Goal: Task Accomplishment & Management: Use online tool/utility

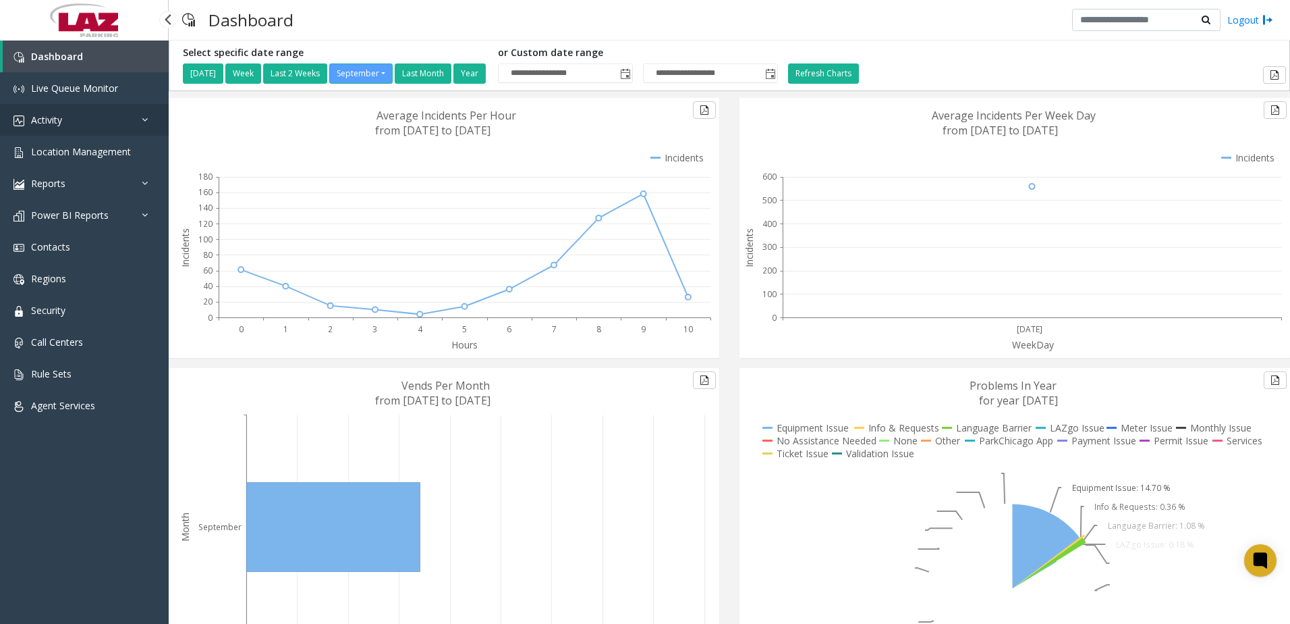
click at [35, 117] on span "Activity" at bounding box center [46, 119] width 31 height 13
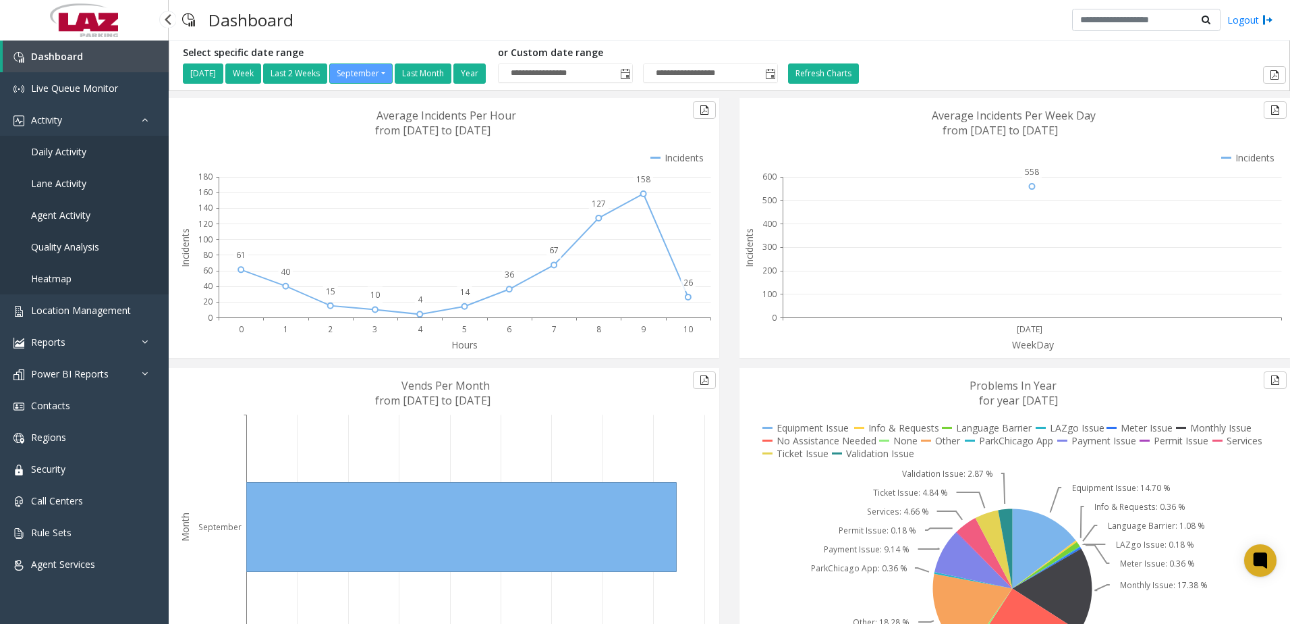
click at [45, 150] on span "Daily Activity" at bounding box center [58, 151] width 55 height 13
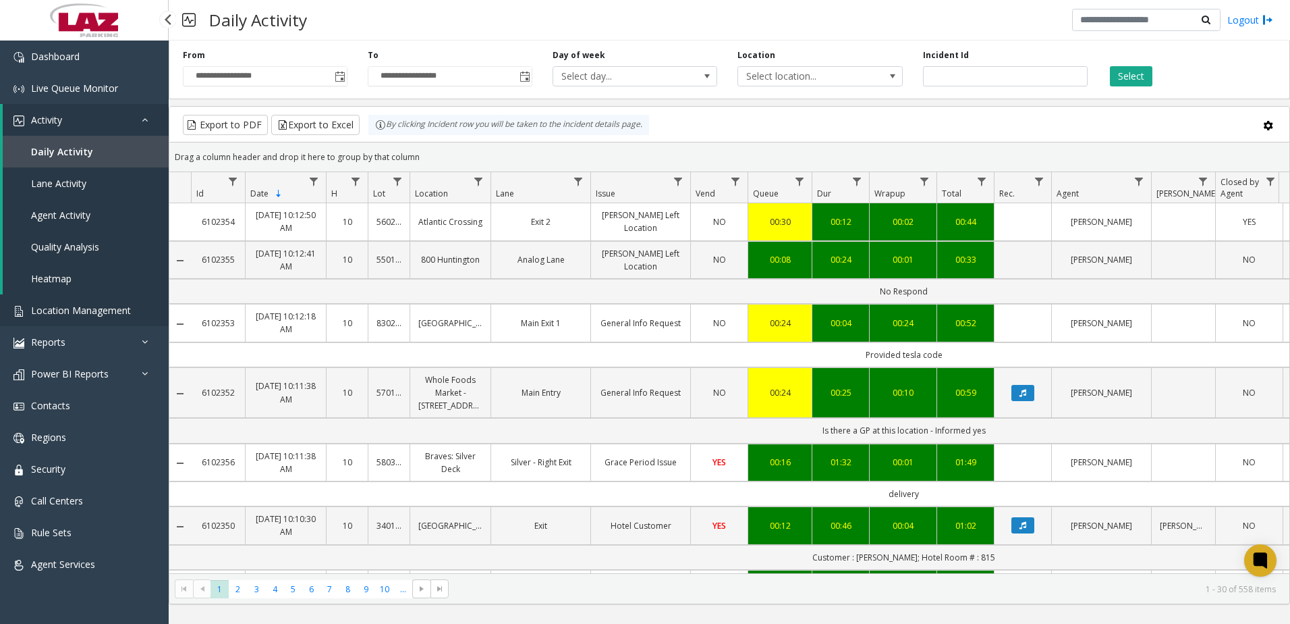
click at [43, 314] on span "Location Management" at bounding box center [81, 310] width 100 height 13
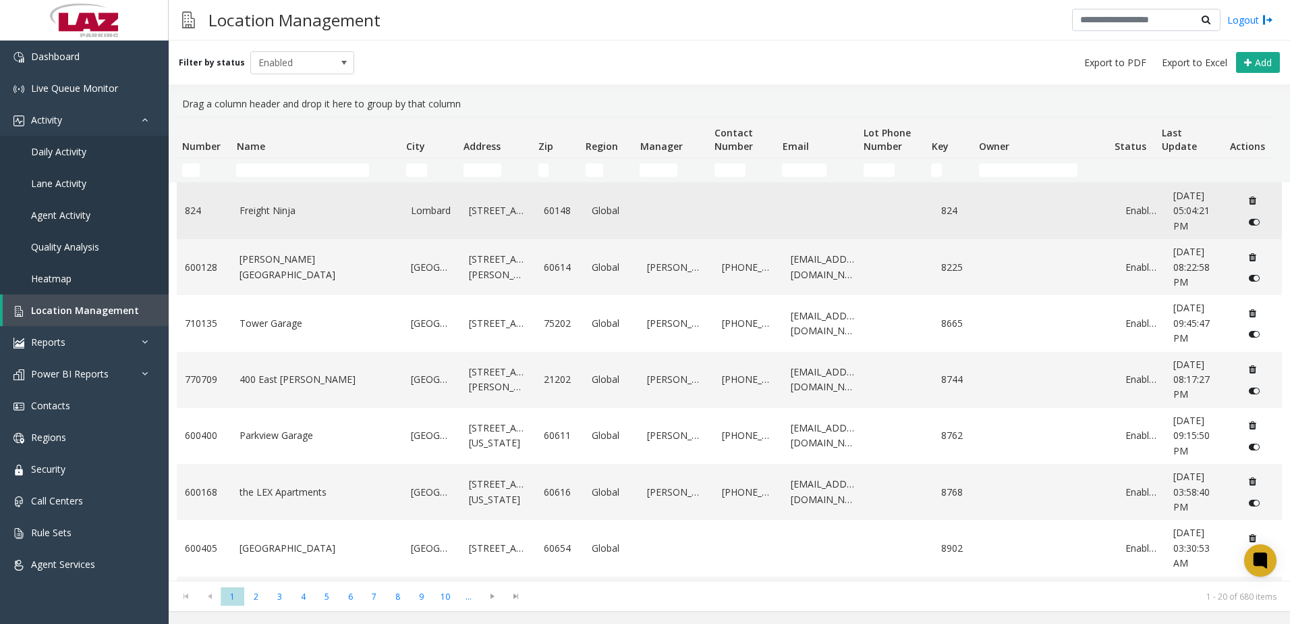
click at [271, 208] on link "Freight Ninja" at bounding box center [317, 210] width 155 height 15
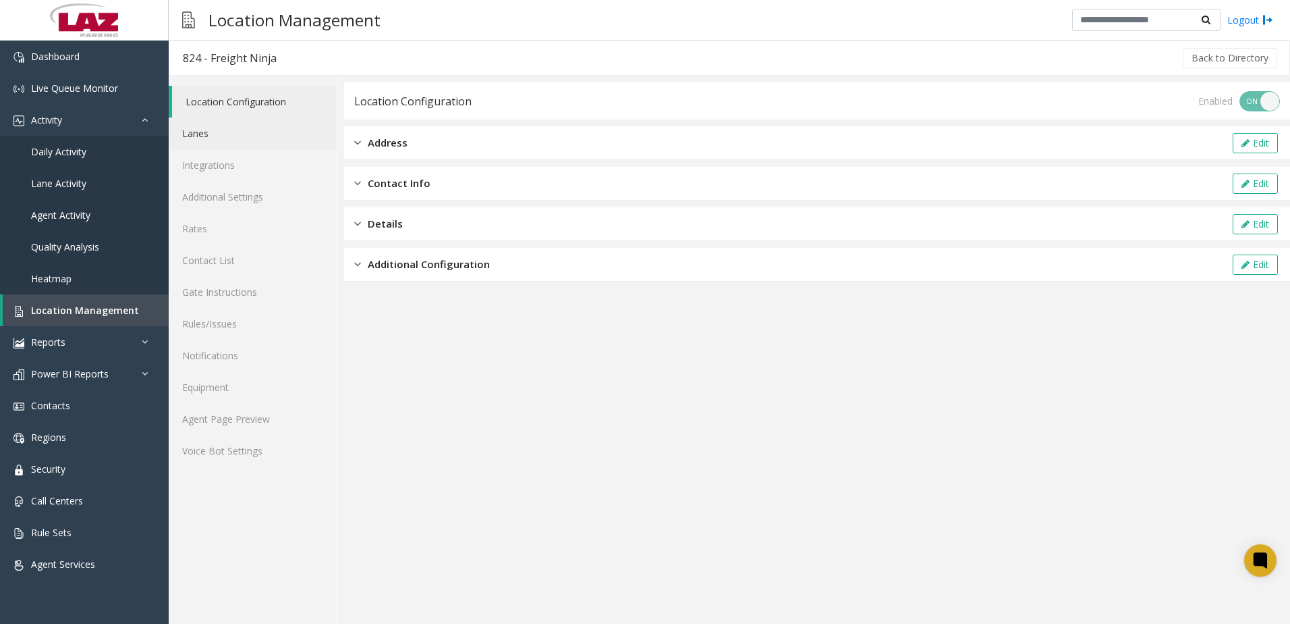
click at [208, 131] on link "Lanes" at bounding box center [253, 133] width 168 height 32
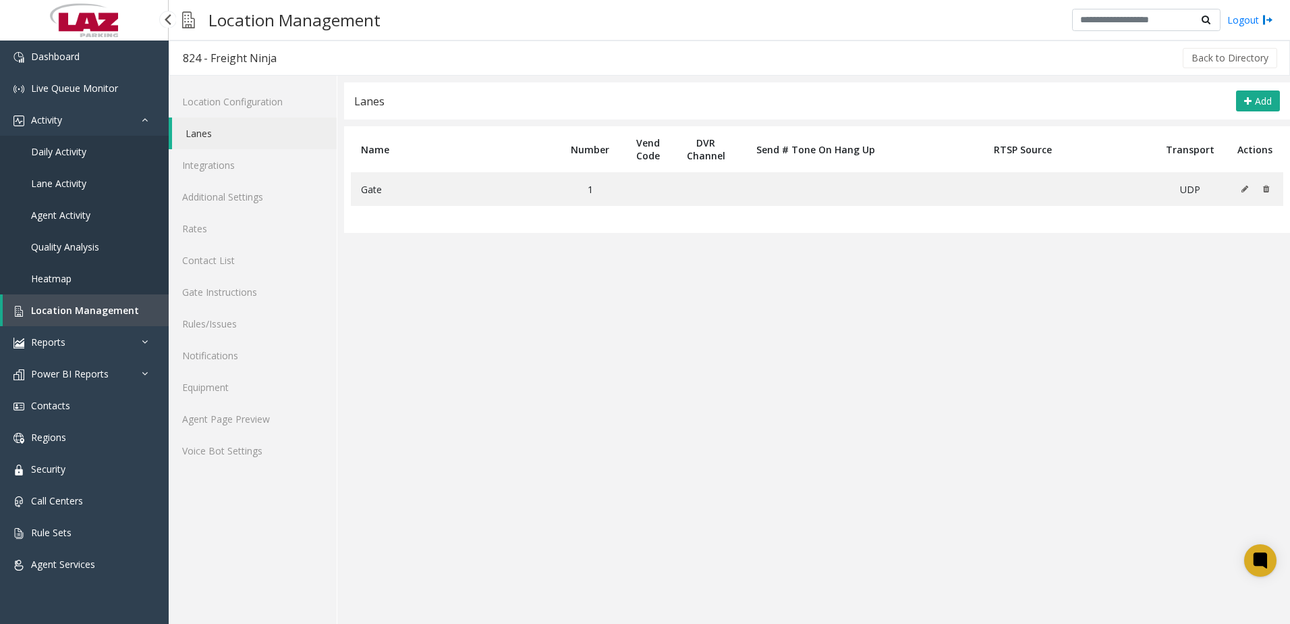
click at [68, 159] on link "Daily Activity" at bounding box center [84, 152] width 169 height 32
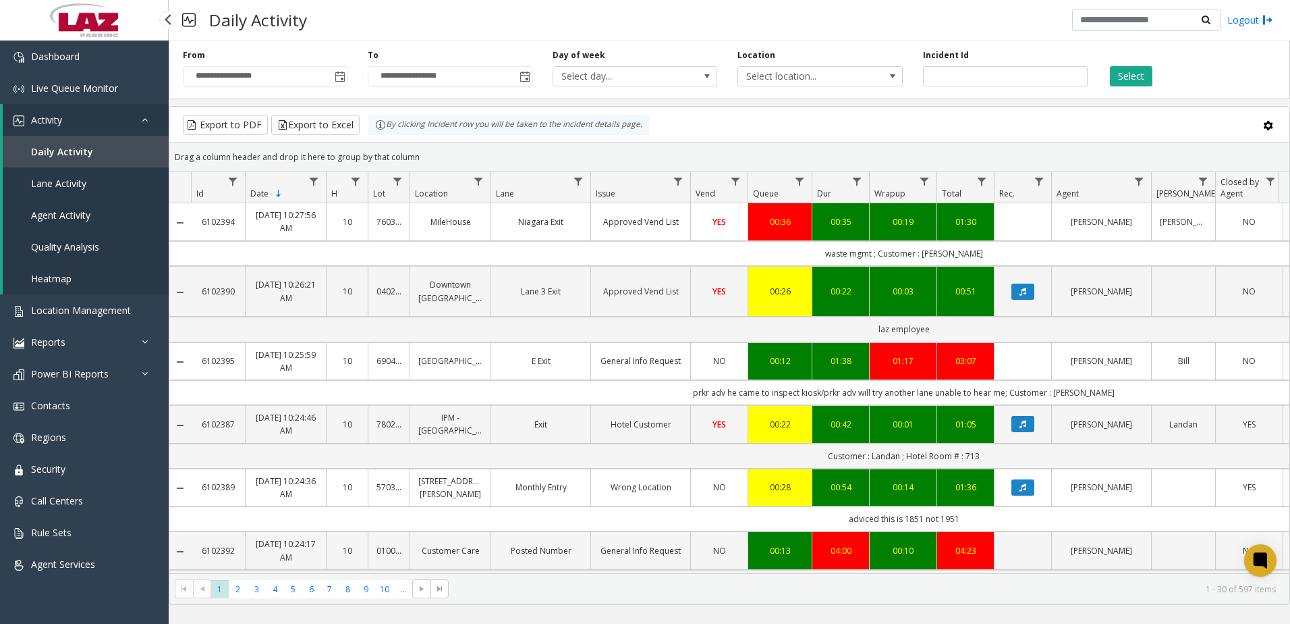
click at [682, 18] on div "Daily Activity Logout" at bounding box center [730, 20] width 1122 height 40
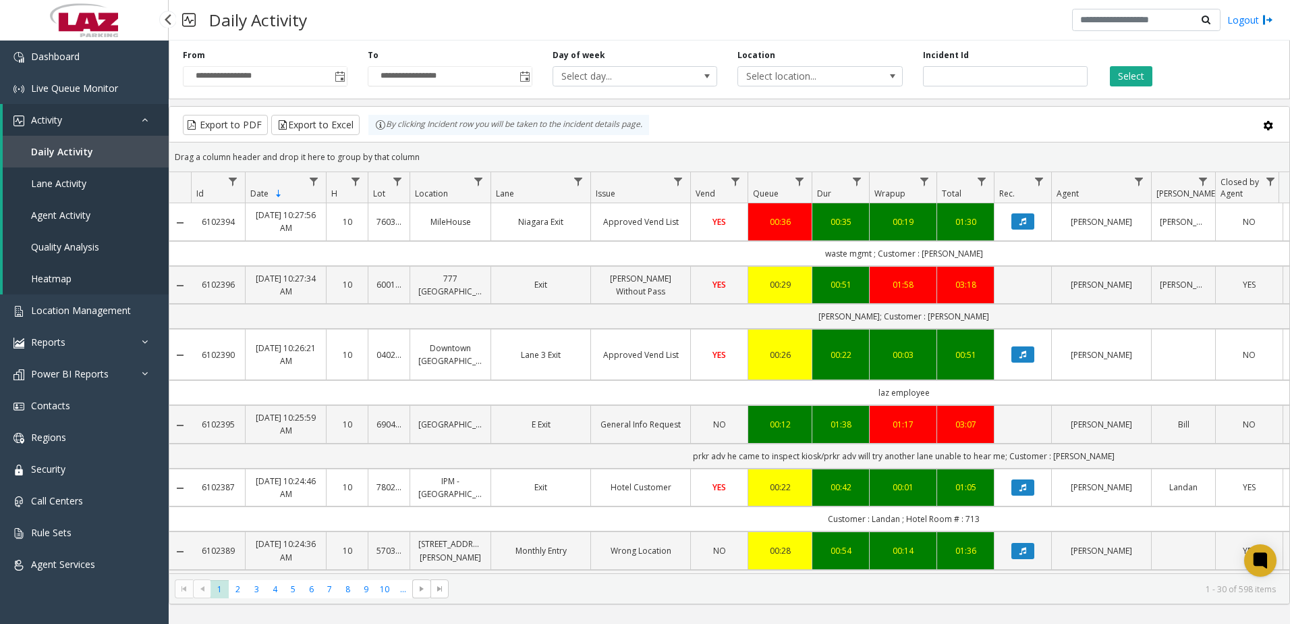
click at [858, 128] on div "Export to PDF Export to Excel By clicking Incident row you will be taken to the…" at bounding box center [729, 125] width 1097 height 20
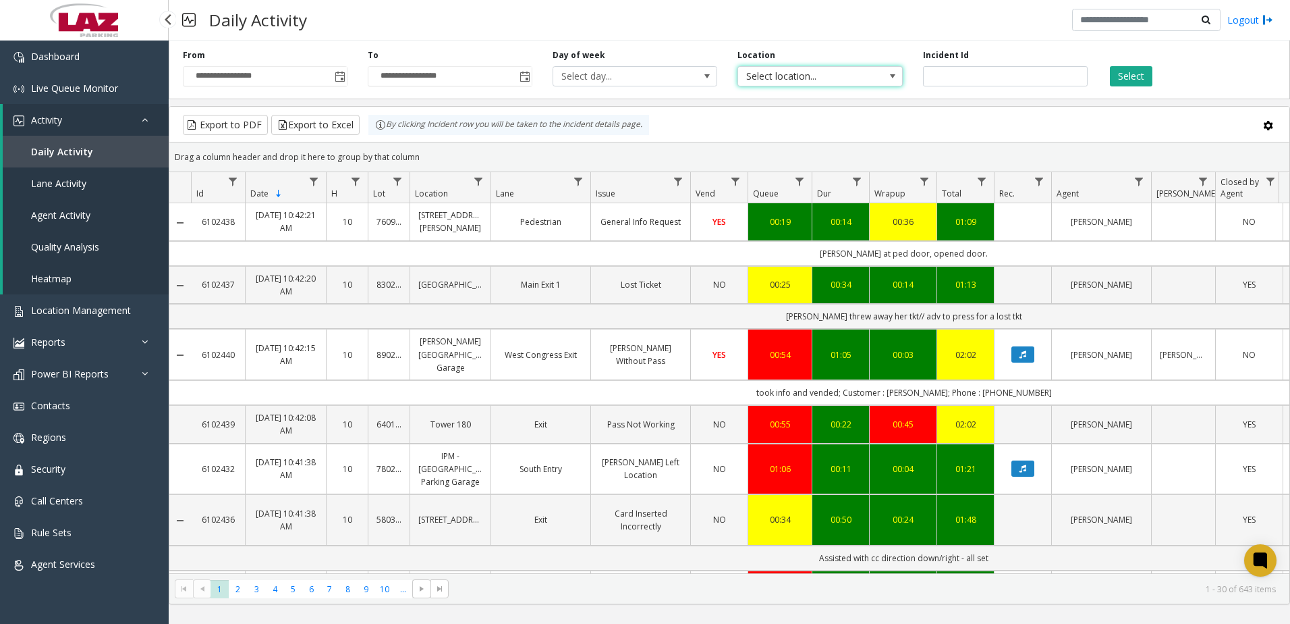
click at [806, 75] on span "Select location..." at bounding box center [803, 76] width 131 height 19
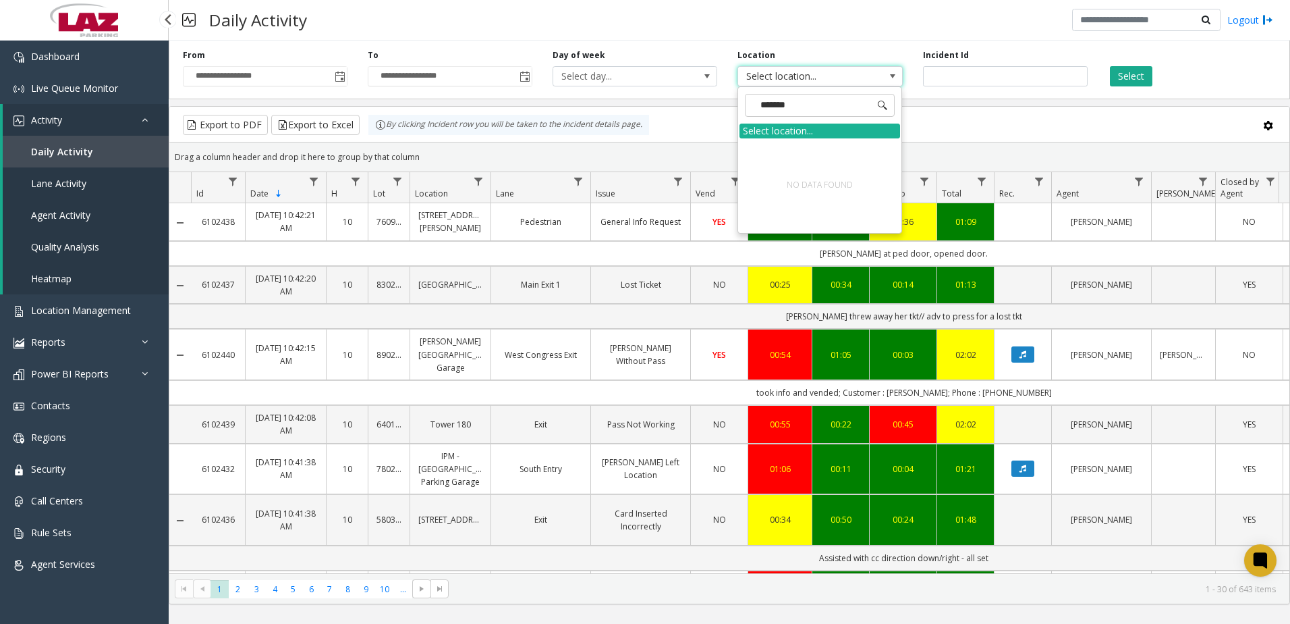
type input "******"
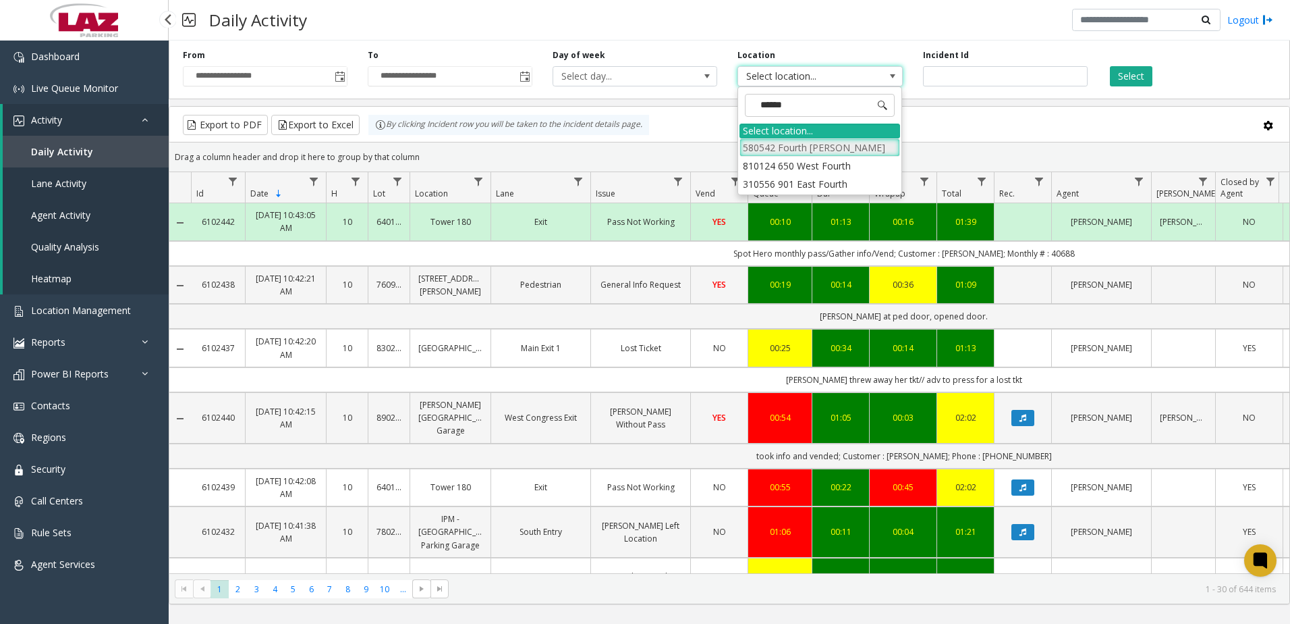
click at [805, 148] on li "580542 Fourth [PERSON_NAME]" at bounding box center [820, 147] width 161 height 18
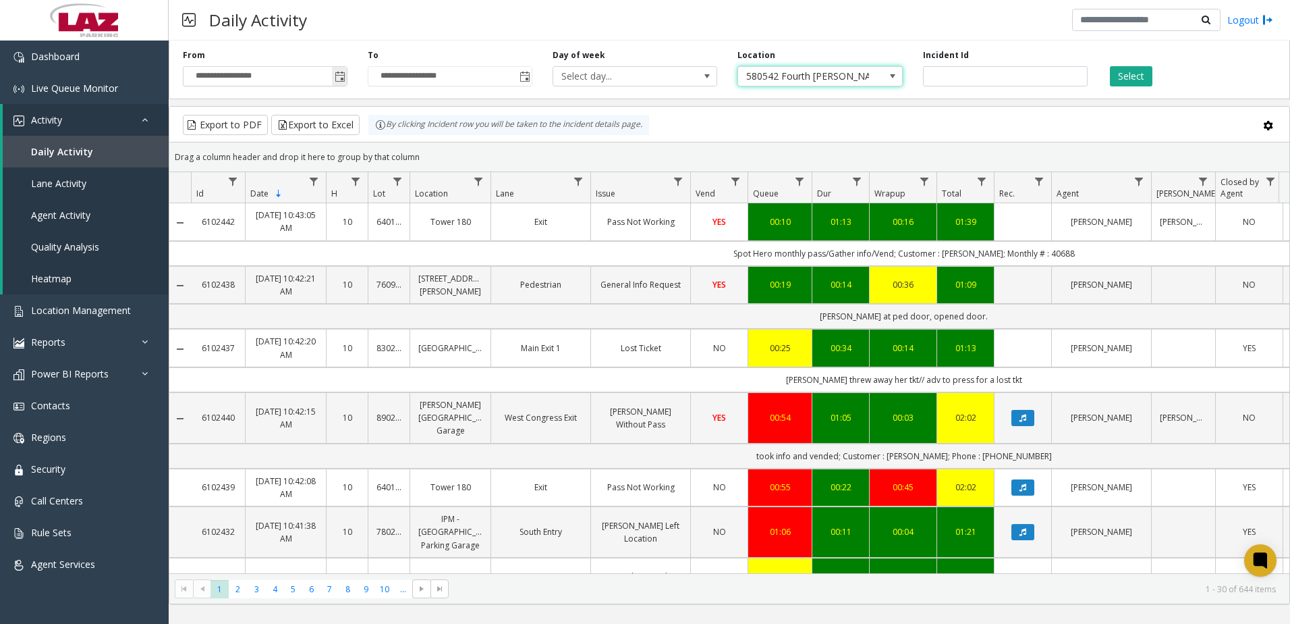
click at [337, 76] on span "Toggle popup" at bounding box center [339, 76] width 15 height 22
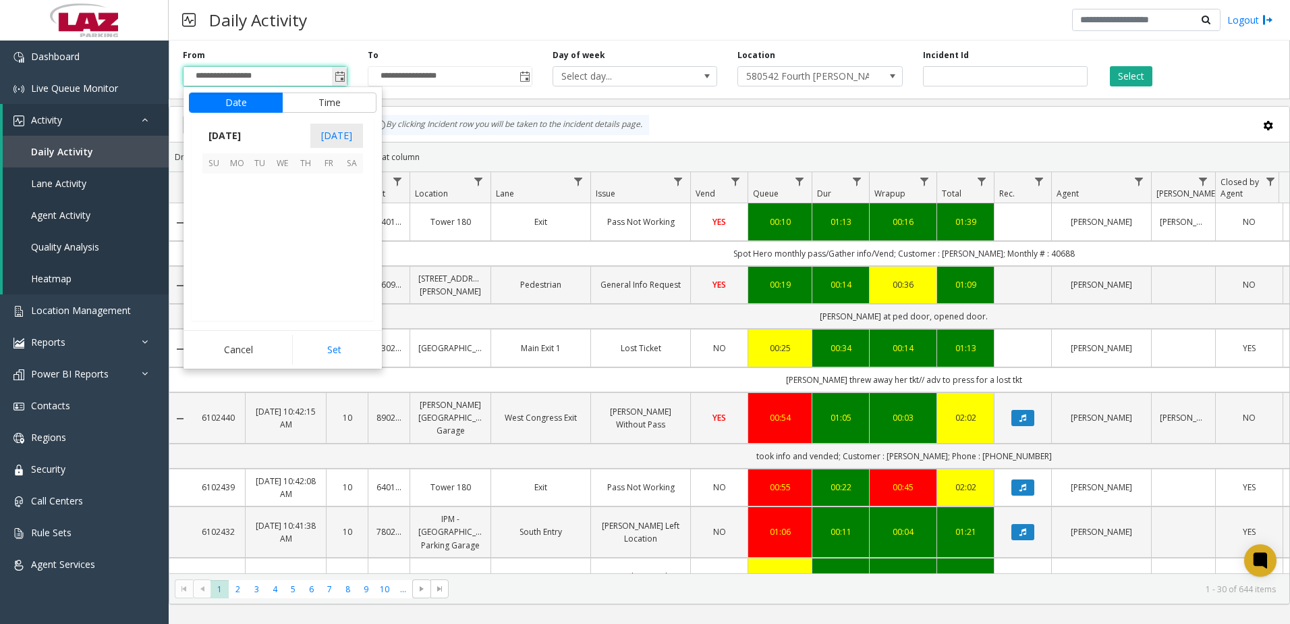
scroll to position [242226, 0]
click at [246, 128] on span "[DATE]" at bounding box center [224, 136] width 45 height 20
click at [315, 195] on span "Aug" at bounding box center [315, 197] width 32 height 32
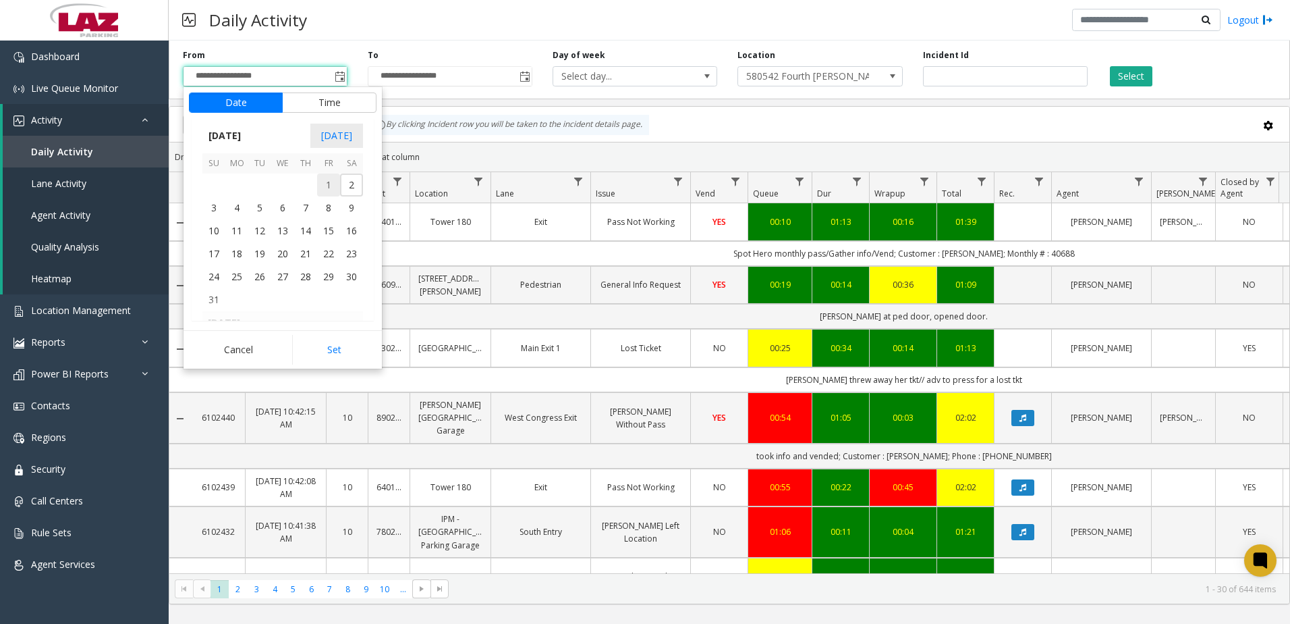
click at [327, 182] on span "1" at bounding box center [328, 184] width 23 height 23
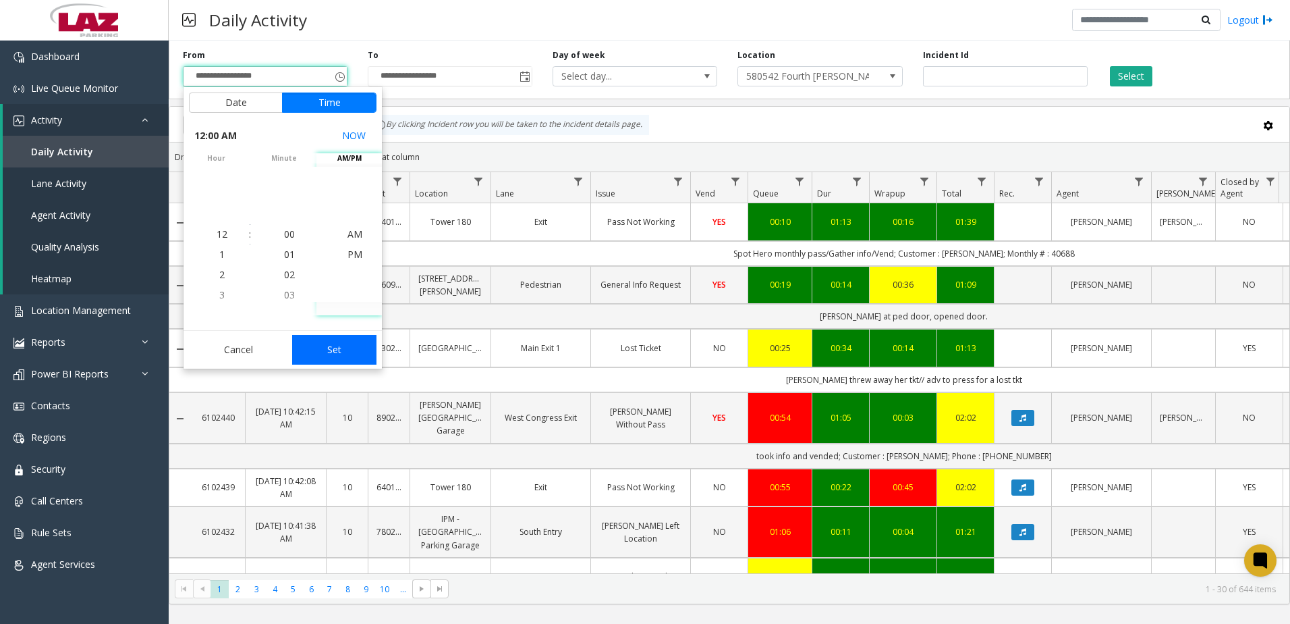
click at [345, 351] on button "Set" at bounding box center [334, 350] width 85 height 30
type input "**********"
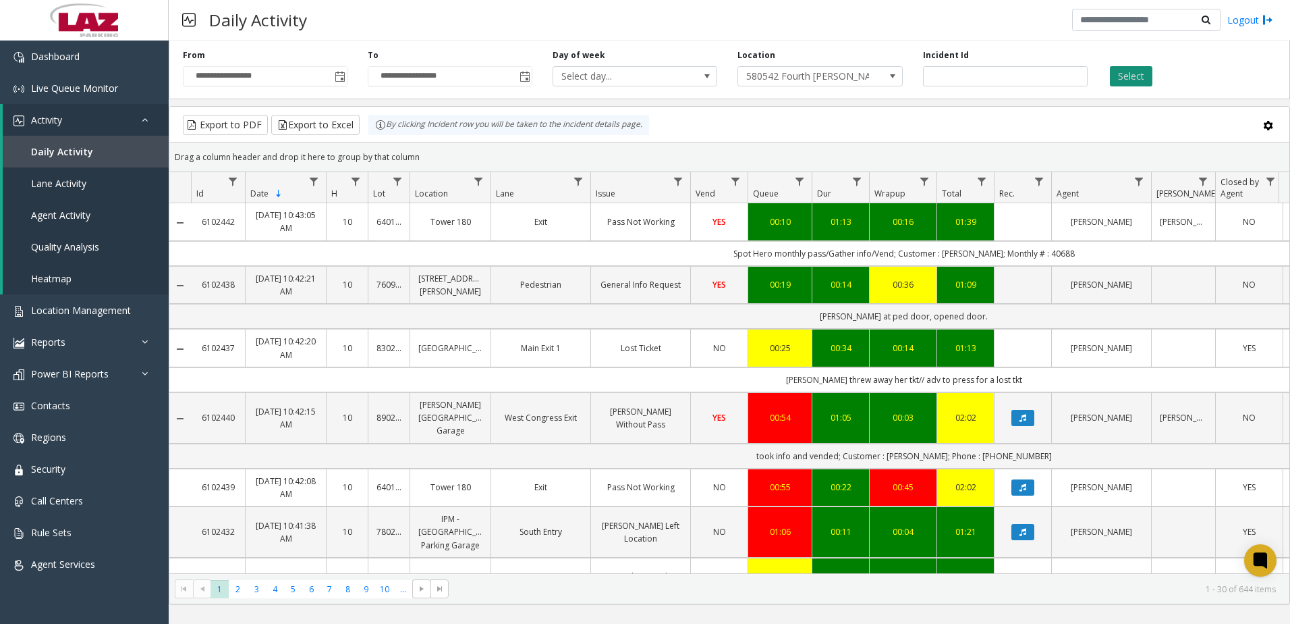
click at [1129, 74] on button "Select" at bounding box center [1131, 76] width 43 height 20
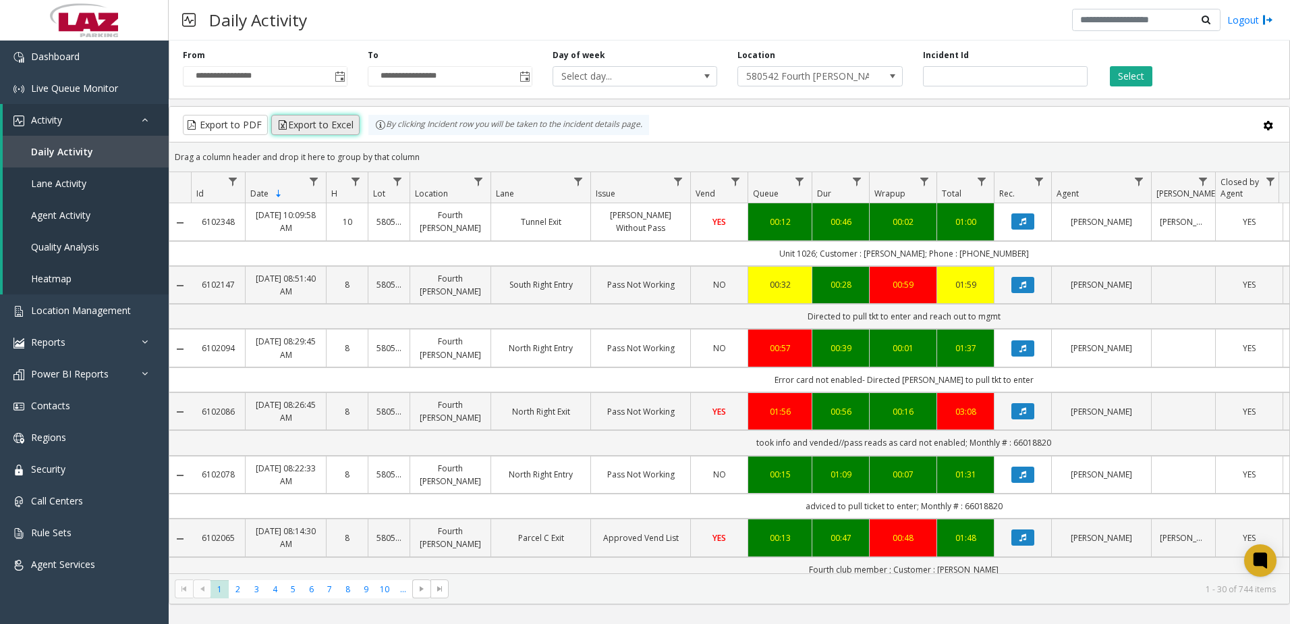
click at [324, 126] on button "Export to Excel" at bounding box center [315, 125] width 88 height 20
